Goal: Find specific page/section: Find specific page/section

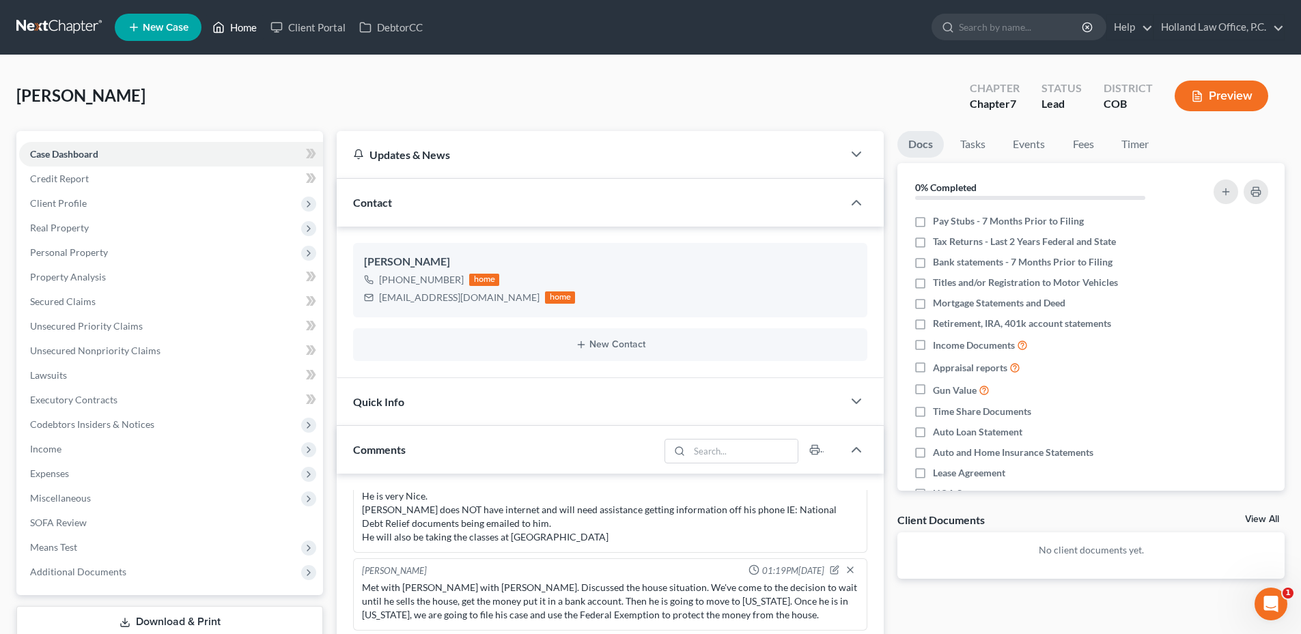
click at [244, 29] on link "Home" at bounding box center [235, 27] width 58 height 25
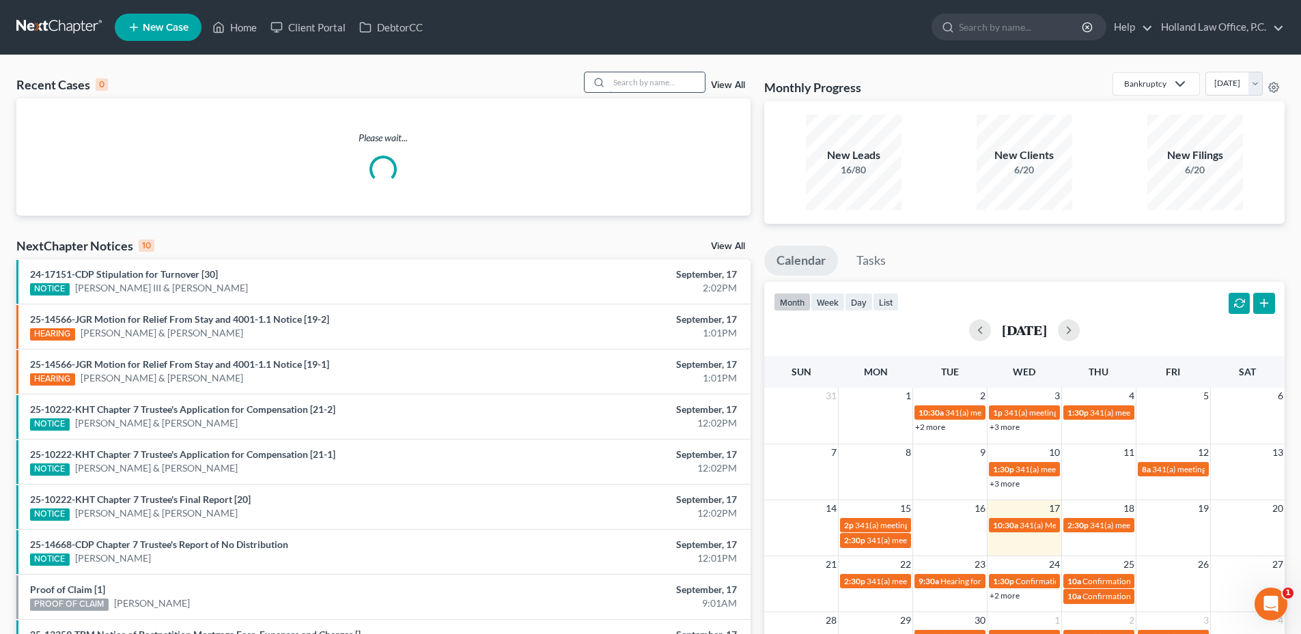
click at [637, 80] on input "search" at bounding box center [657, 82] width 96 height 20
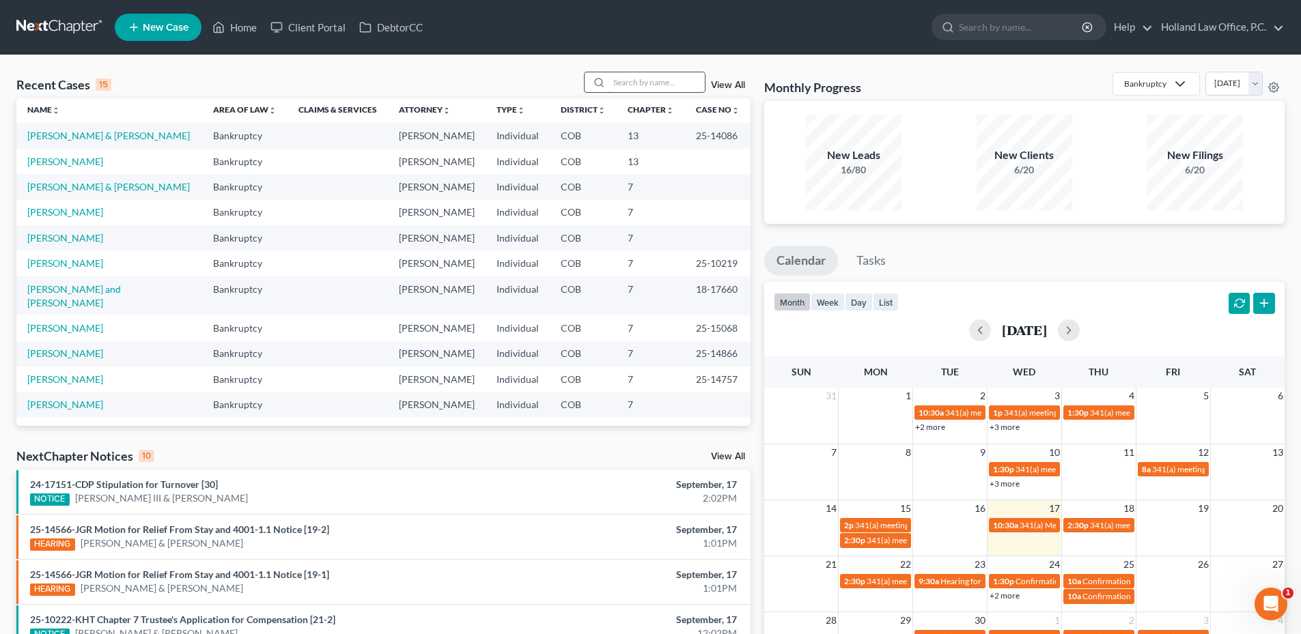
scroll to position [5, 0]
click at [93, 137] on link "[PERSON_NAME] & [PERSON_NAME]" at bounding box center [108, 134] width 163 height 12
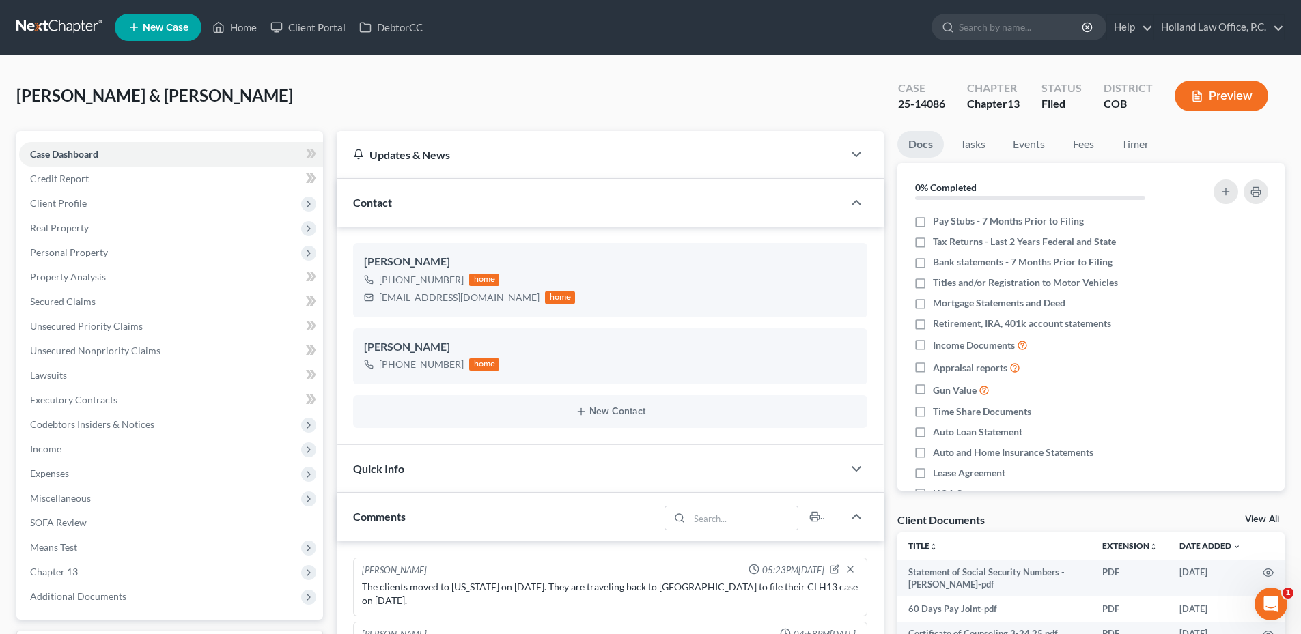
scroll to position [3, 0]
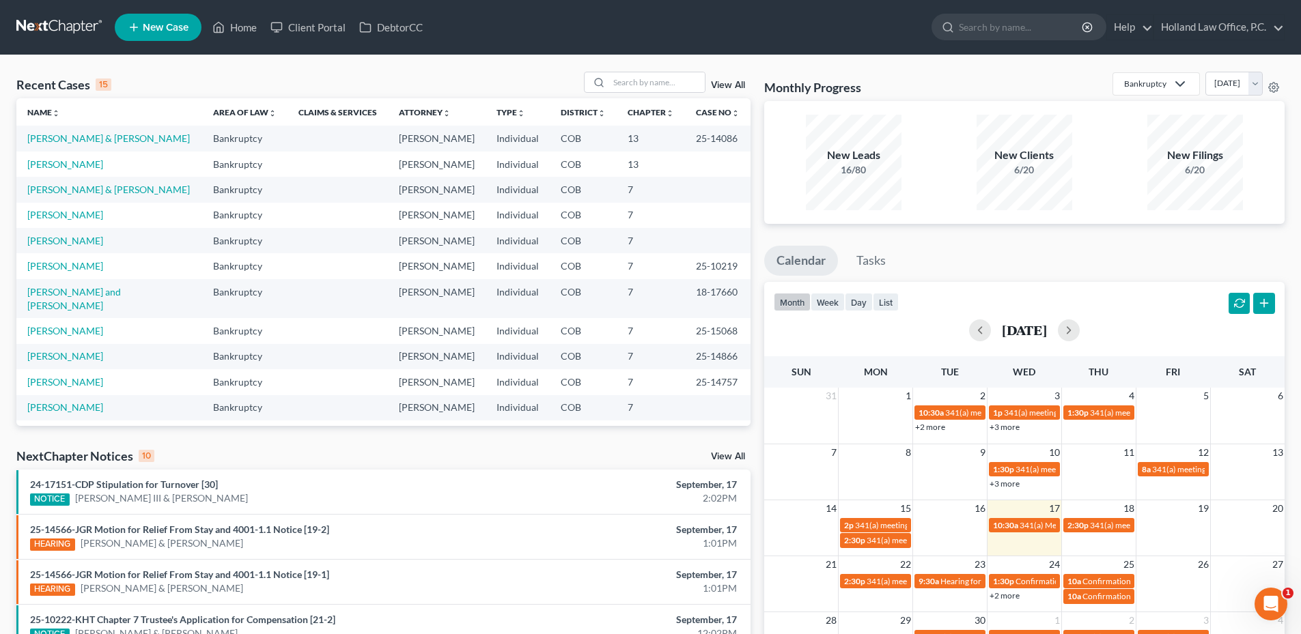
click at [975, 251] on ul "Calendar Tasks" at bounding box center [1024, 264] width 520 height 36
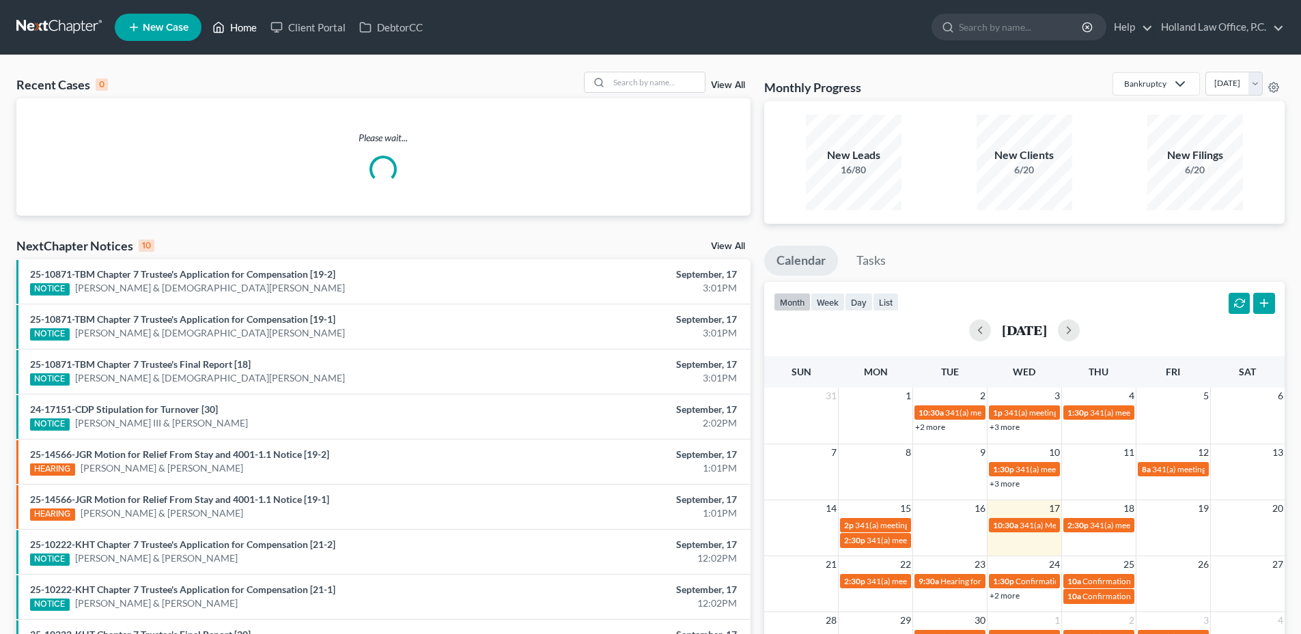
drag, startPoint x: 233, startPoint y: 24, endPoint x: 247, endPoint y: 24, distance: 13.7
click at [233, 24] on link "Home" at bounding box center [235, 27] width 58 height 25
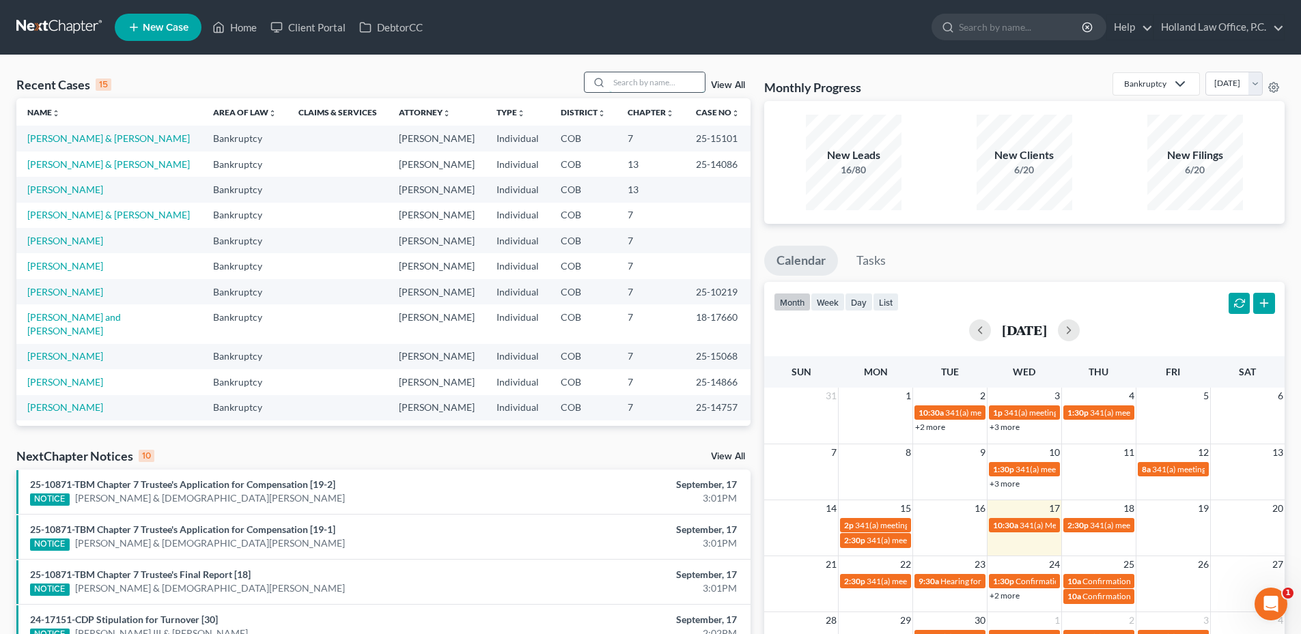
click at [675, 85] on input "search" at bounding box center [657, 82] width 96 height 20
type input "s"
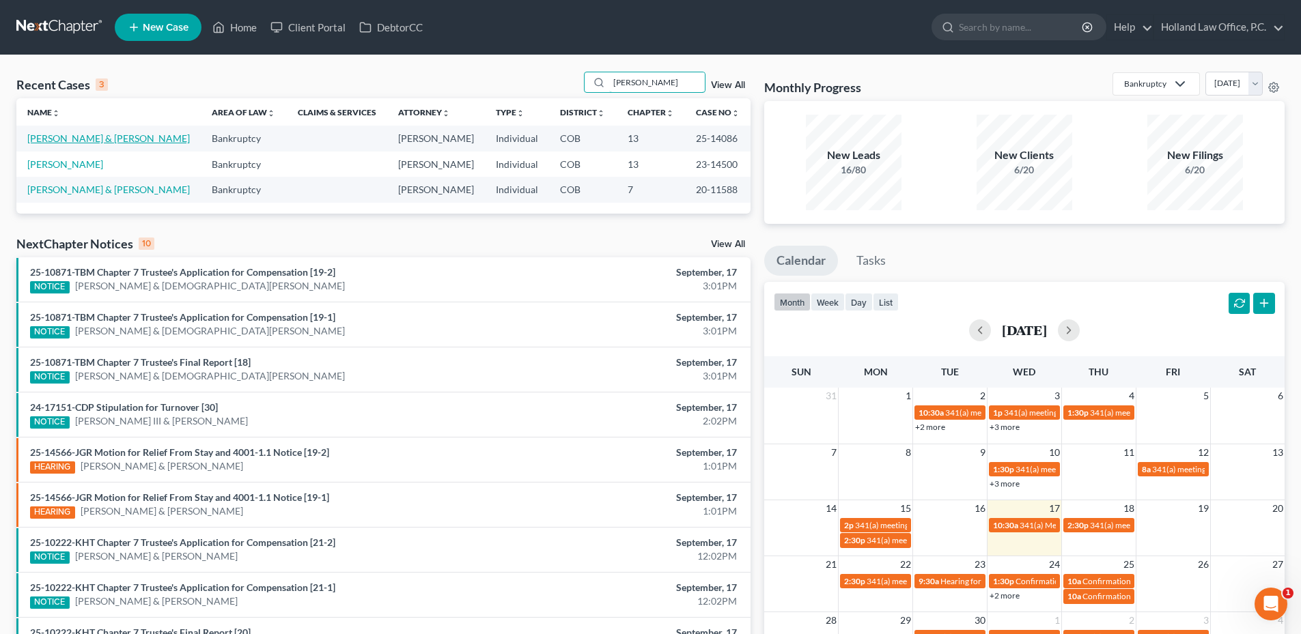
type input "meyer"
click at [87, 140] on link "[PERSON_NAME] & [PERSON_NAME]" at bounding box center [108, 138] width 163 height 12
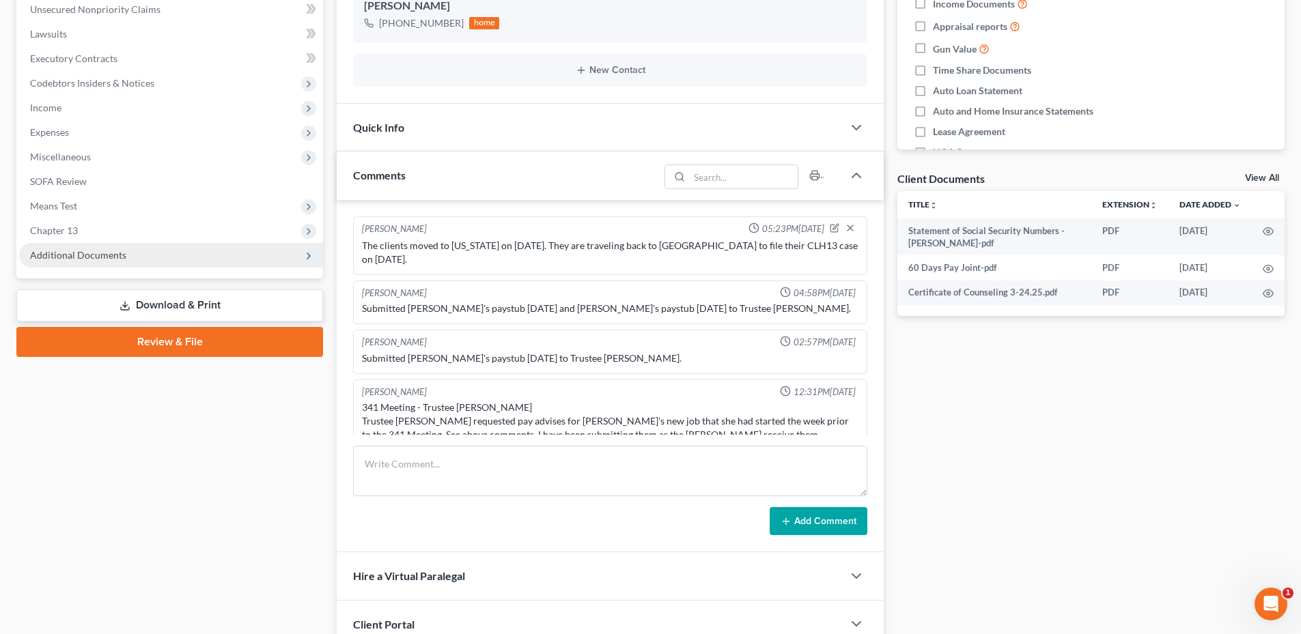
scroll to position [3, 0]
click at [98, 251] on span "Additional Documents" at bounding box center [78, 255] width 96 height 12
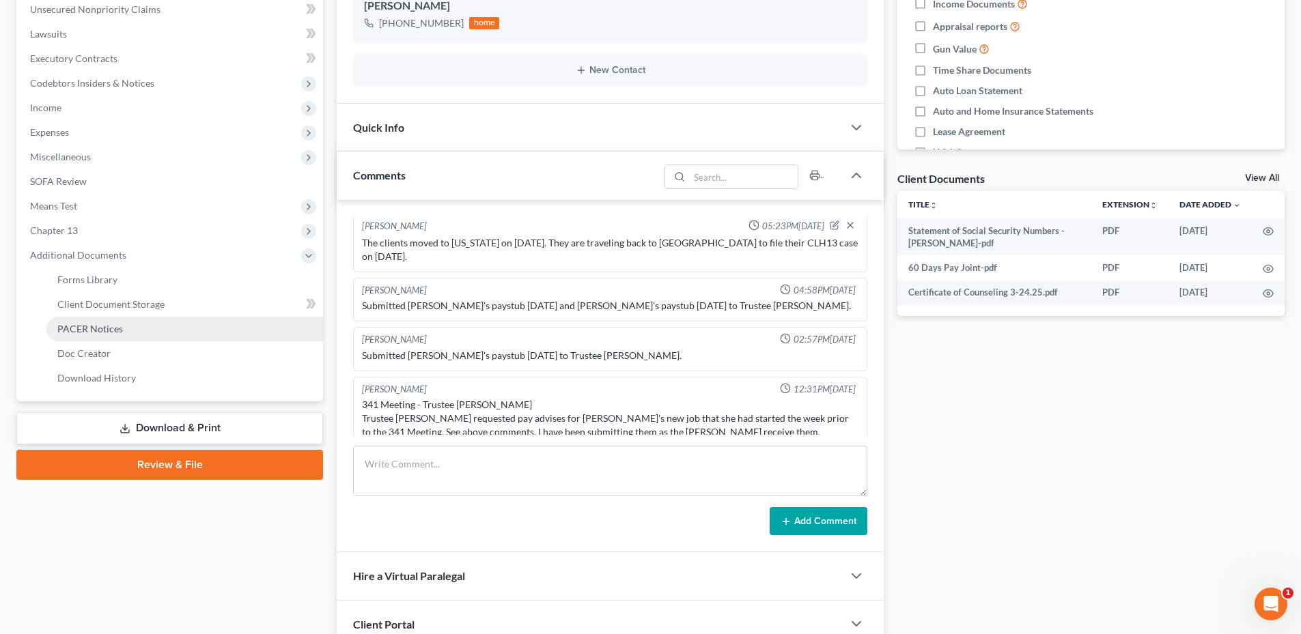
click at [102, 331] on span "PACER Notices" at bounding box center [90, 329] width 66 height 12
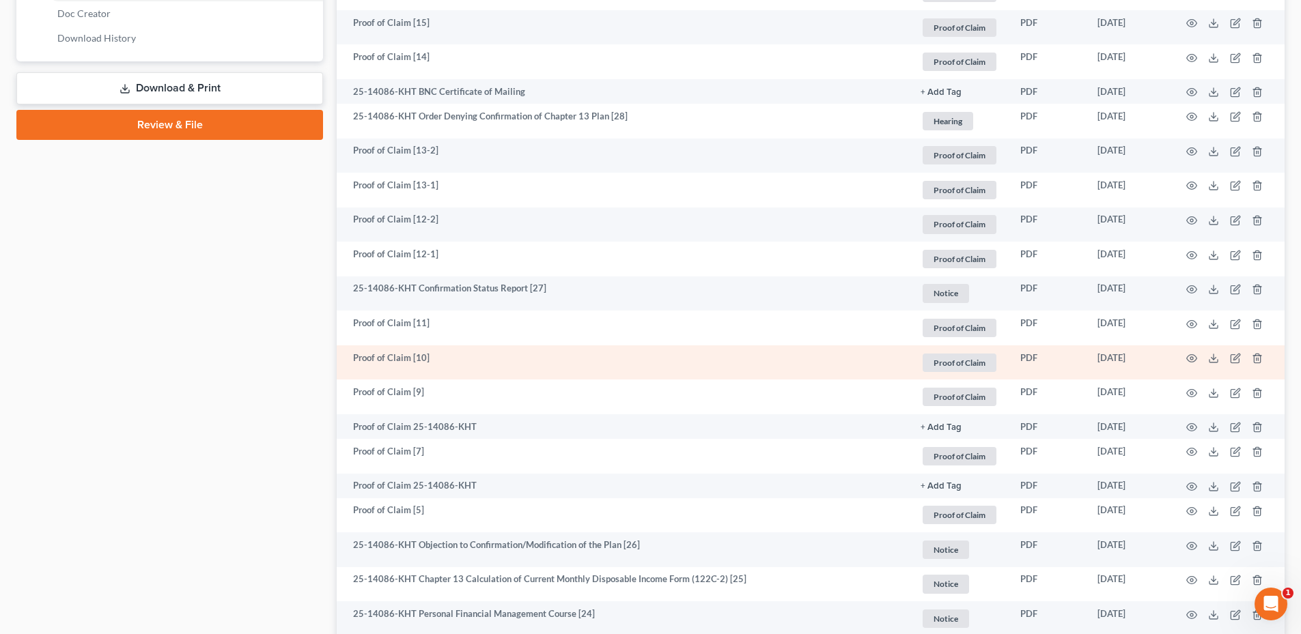
scroll to position [683, 0]
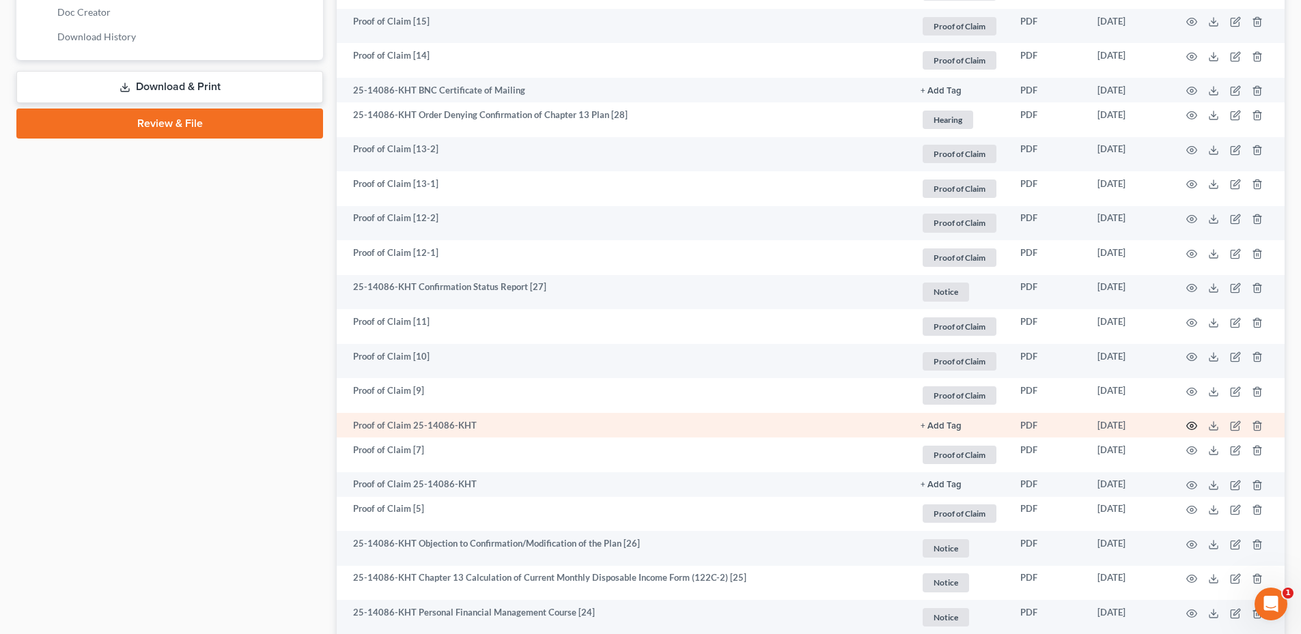
click at [1190, 427] on circle "button" at bounding box center [1191, 426] width 3 height 3
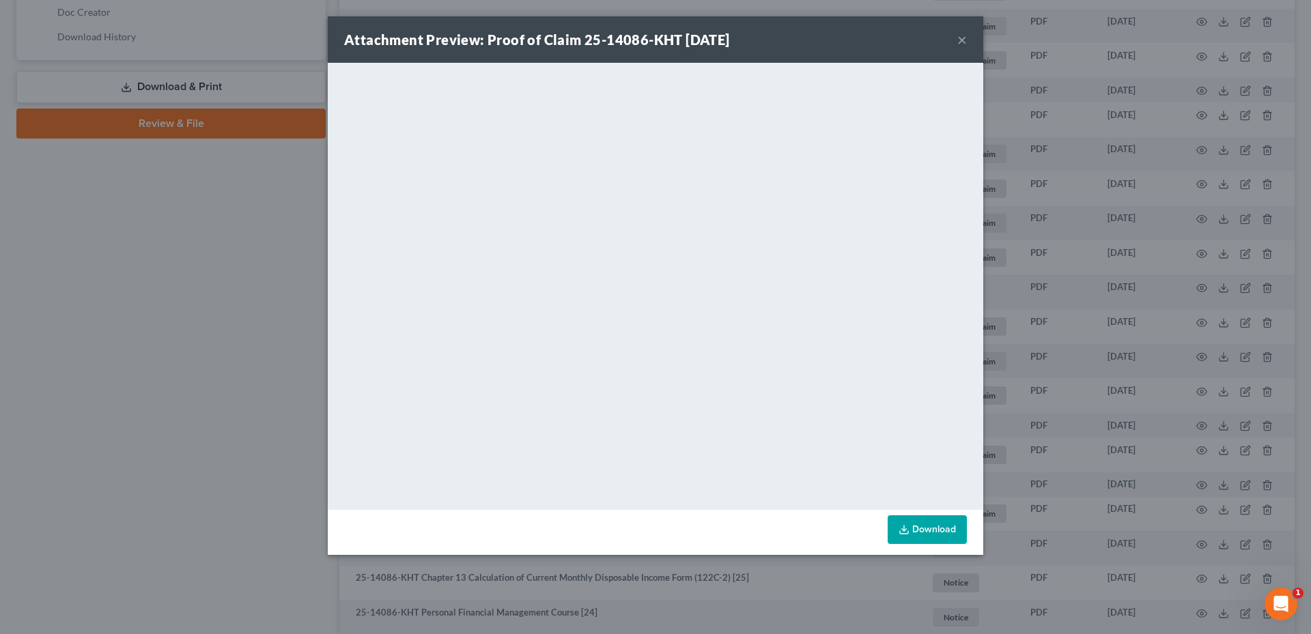
click at [962, 42] on button "×" at bounding box center [962, 39] width 10 height 16
